Goal: Information Seeking & Learning: Learn about a topic

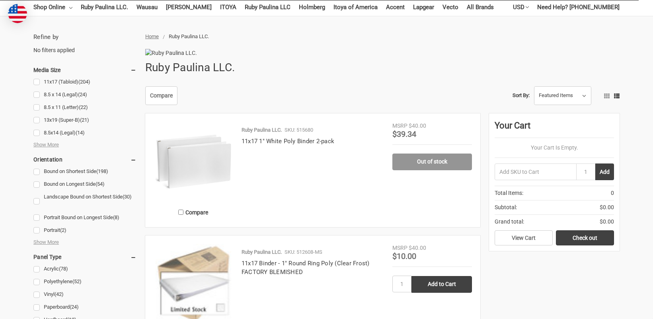
scroll to position [80, 0]
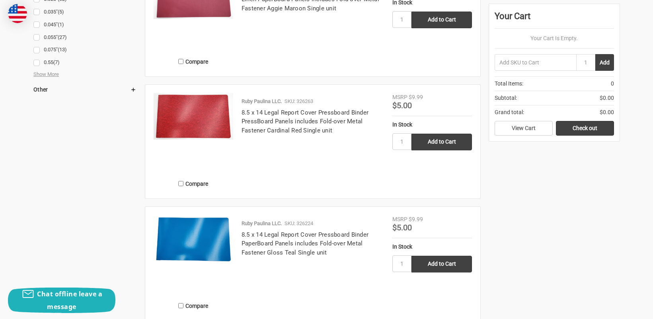
scroll to position [1273, 0]
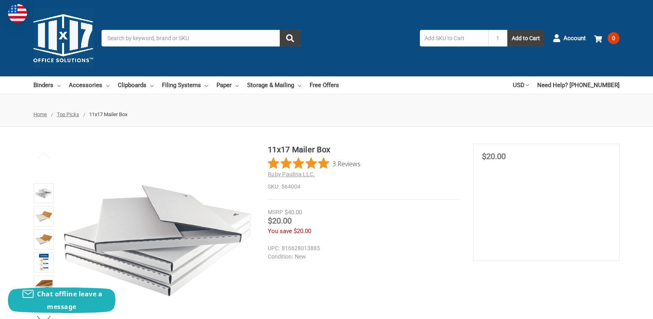
click at [546, 202] on section "MSRP $40.00 Was Price Now $20.00 You save $20.00" at bounding box center [546, 202] width 146 height 117
click at [430, 161] on div "3 Reviews" at bounding box center [364, 164] width 192 height 12
click at [293, 167] on icon "Rated 5 out of 5 stars from 3 reviews. Jump to reviews." at bounding box center [298, 163] width 11 height 11
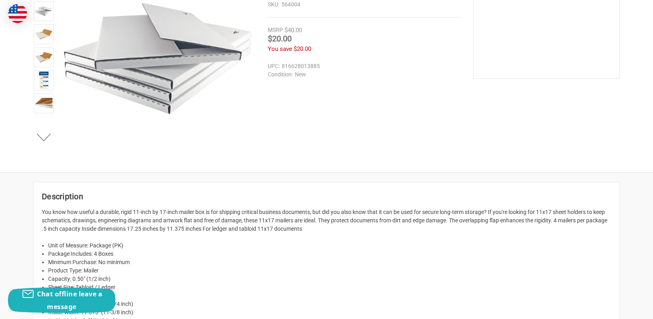
scroll to position [84, 0]
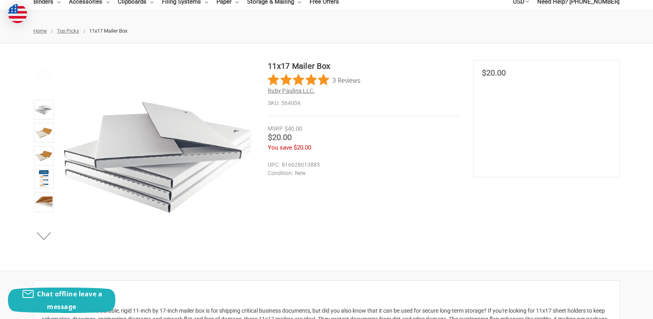
click at [286, 92] on span "Ruby Paulina LLC." at bounding box center [291, 91] width 47 height 6
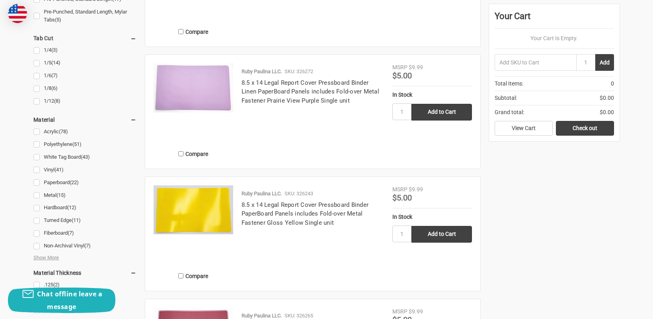
scroll to position [875, 0]
